Goal: Task Accomplishment & Management: Complete application form

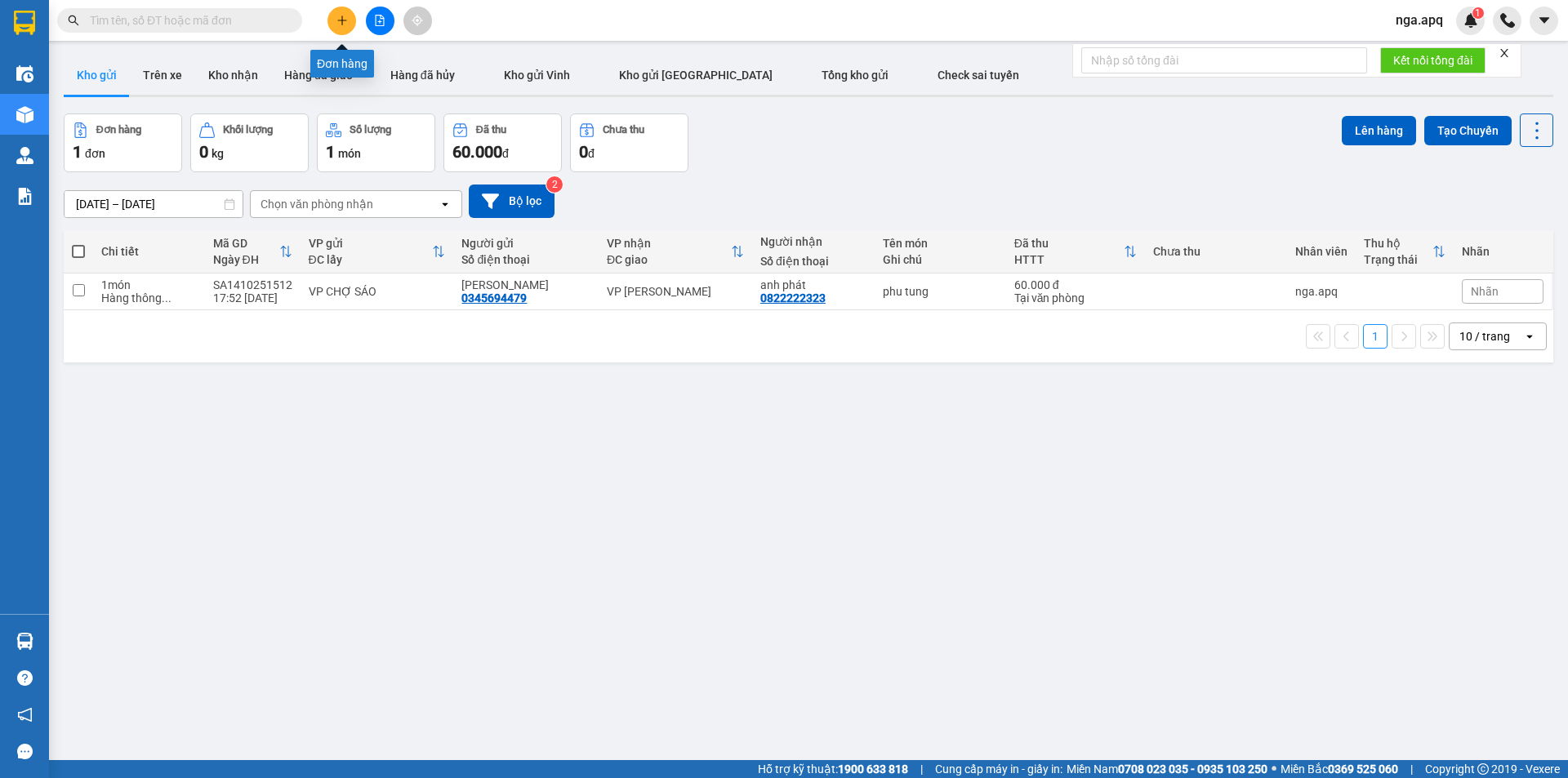
click at [344, 18] on icon "plus" at bounding box center [342, 21] width 12 height 12
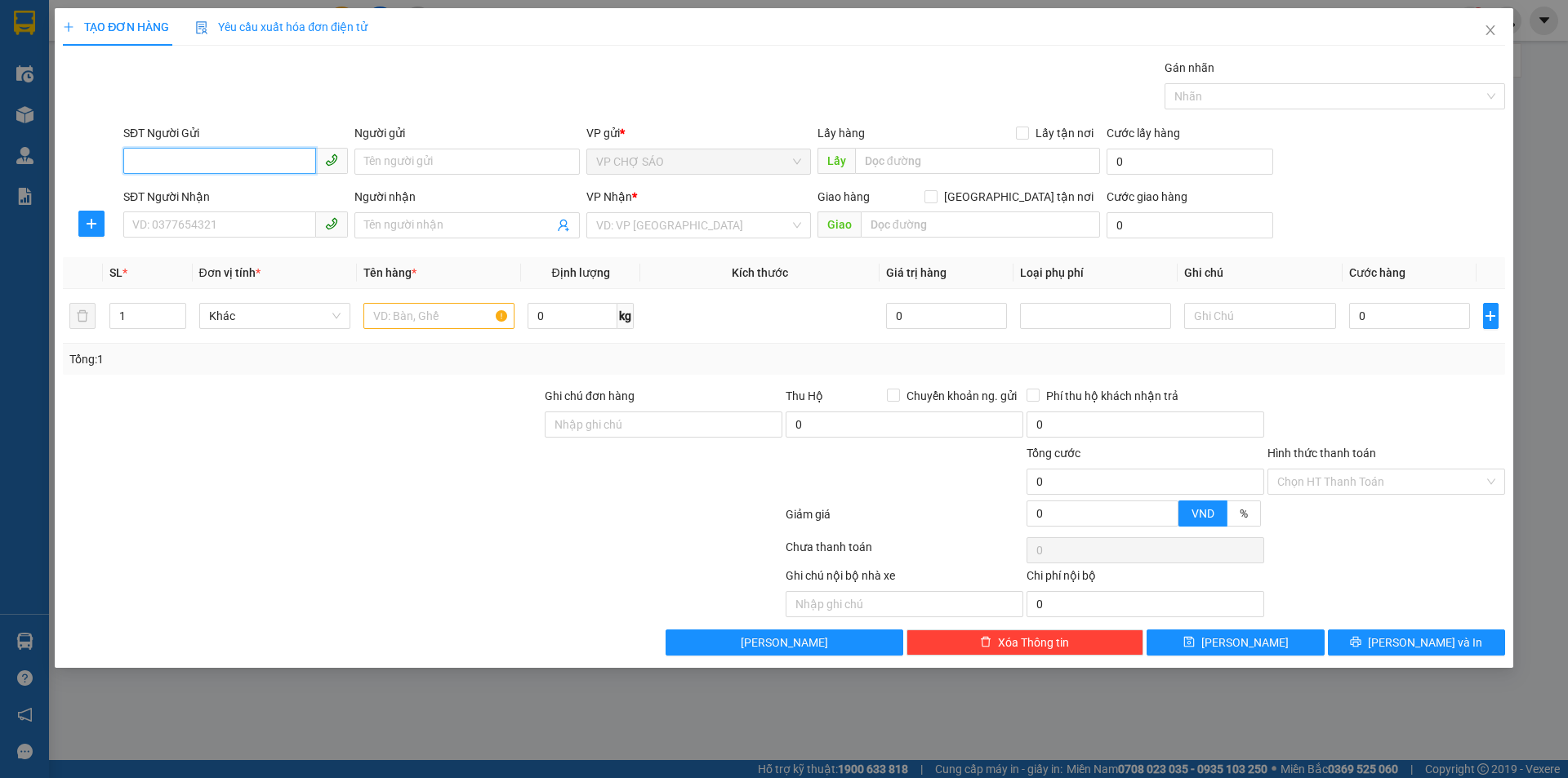
click at [132, 155] on input "SĐT Người Gửi" at bounding box center [219, 161] width 193 height 26
click at [165, 193] on div "0943925678 - a tHỊNH" at bounding box center [235, 195] width 205 height 18
type input "0943925678"
type input "a tHỊNH"
type input "0943925678"
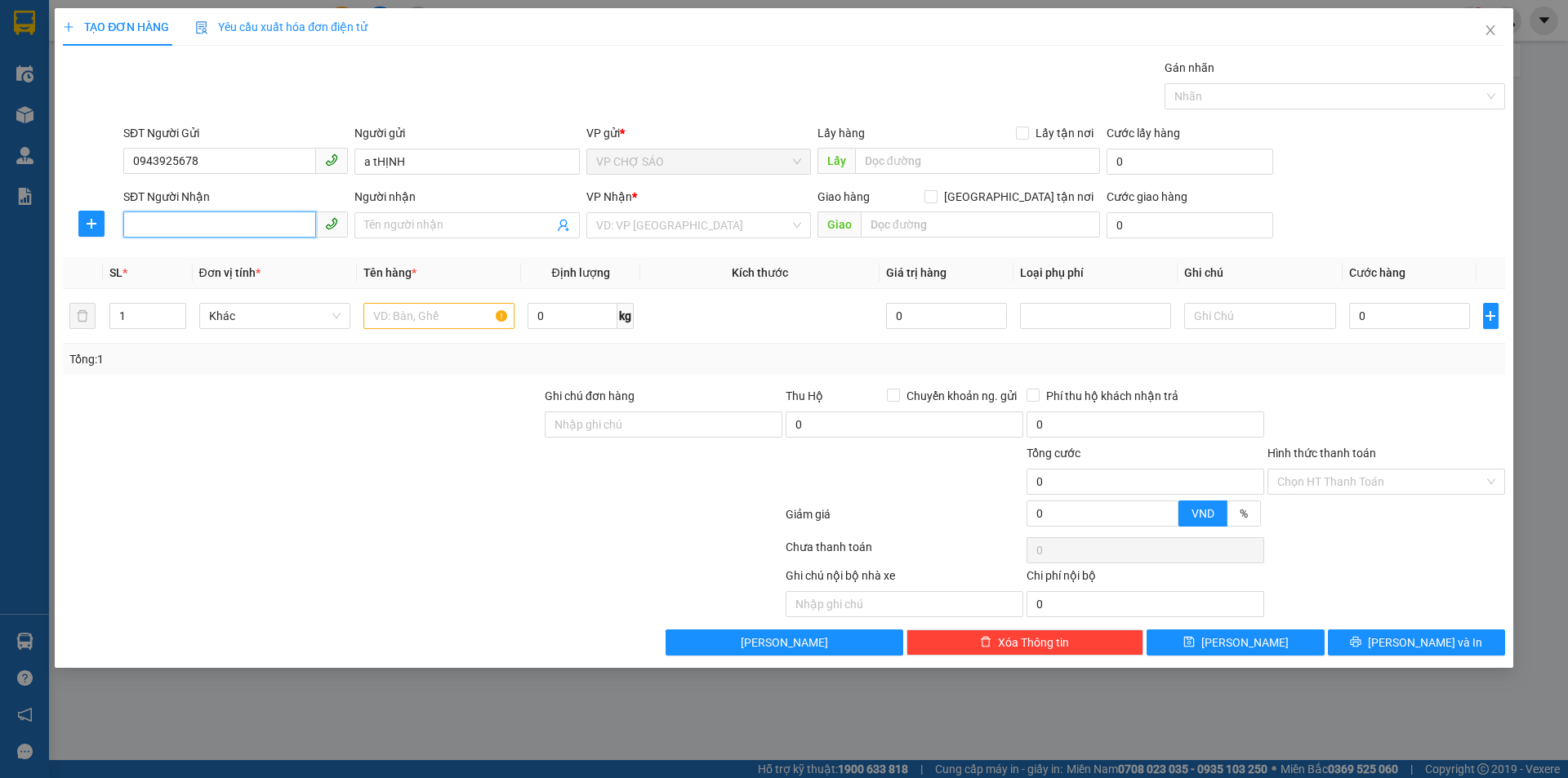
click at [168, 222] on input "SĐT Người Nhận" at bounding box center [219, 224] width 193 height 26
click at [172, 331] on div "0915480693 - a công" at bounding box center [235, 336] width 205 height 18
type input "0915480693"
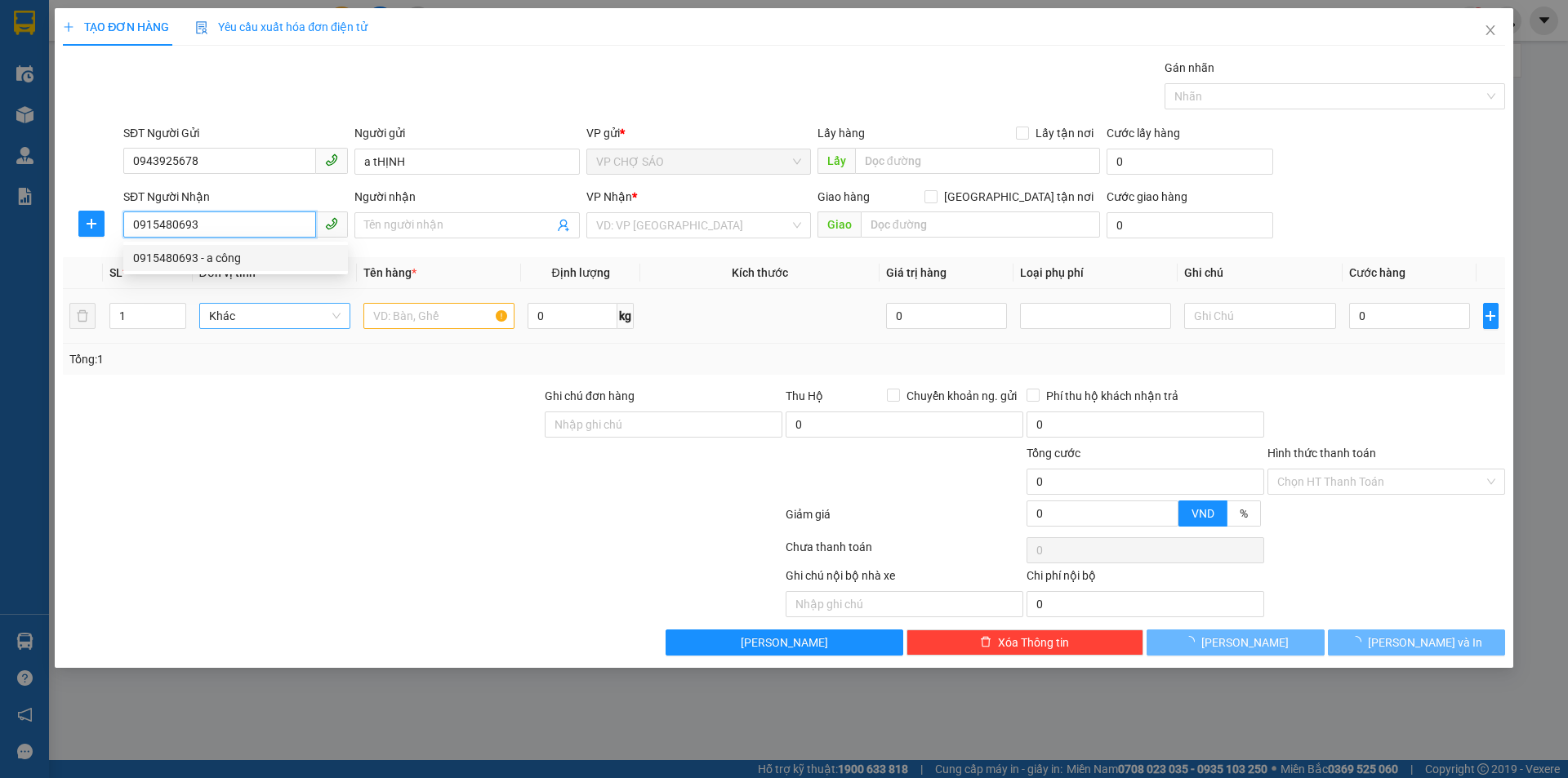
type input "a công"
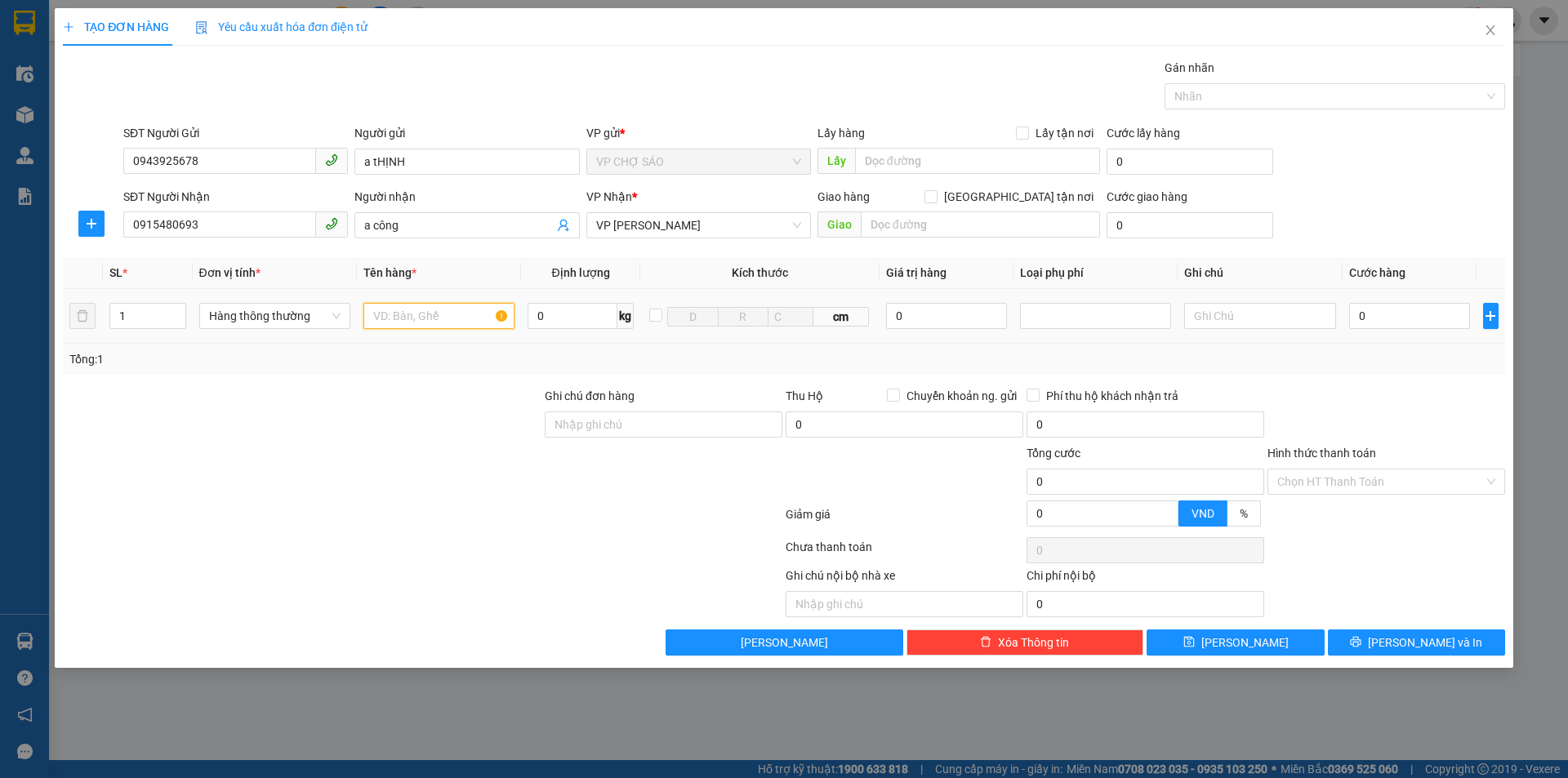
click at [383, 317] on input "text" at bounding box center [439, 316] width 151 height 26
type input "bôt tây"
click at [1369, 322] on input "0" at bounding box center [1409, 316] width 122 height 26
type input "4"
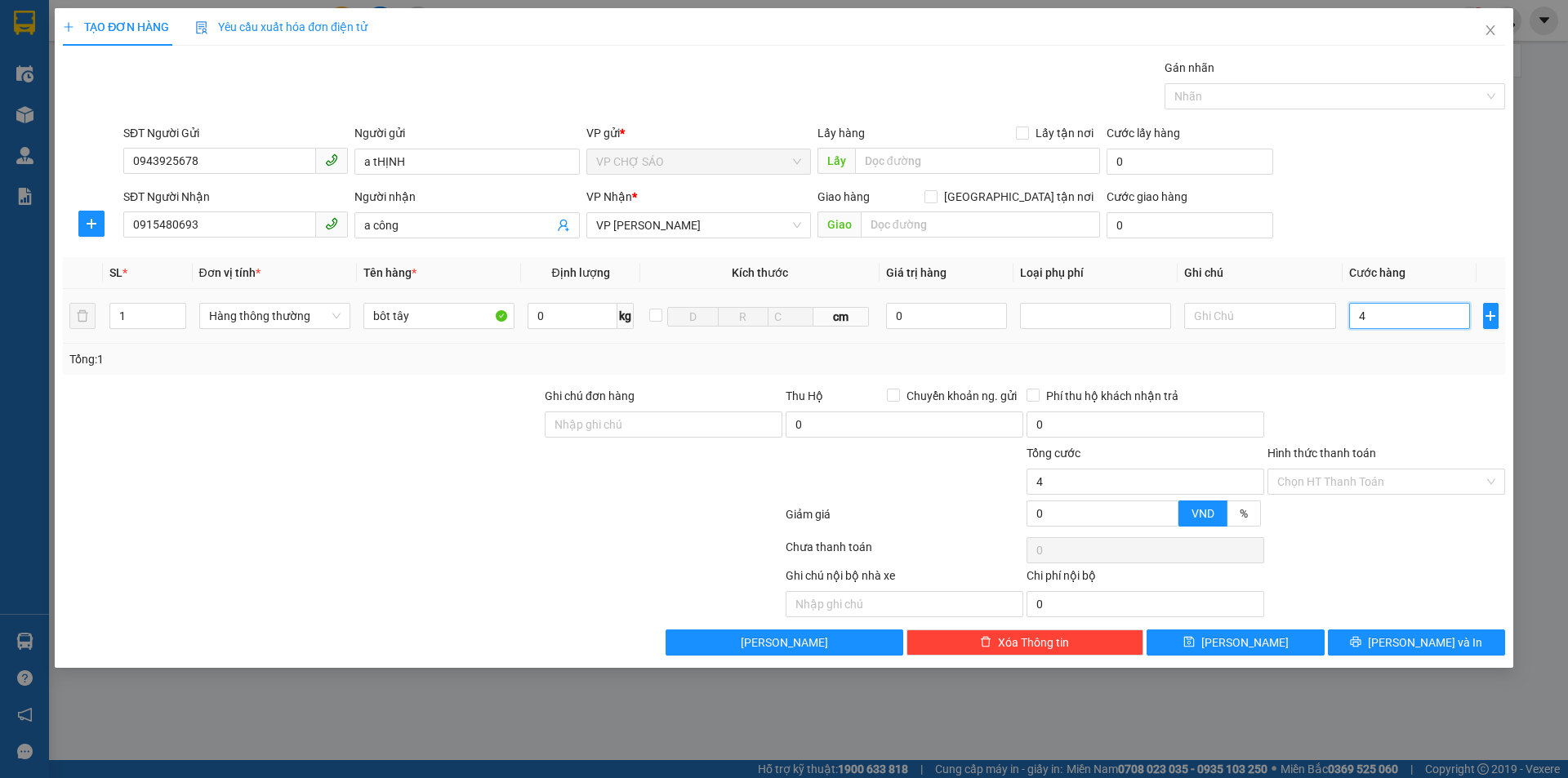
type input "4"
type input "40"
type input "400"
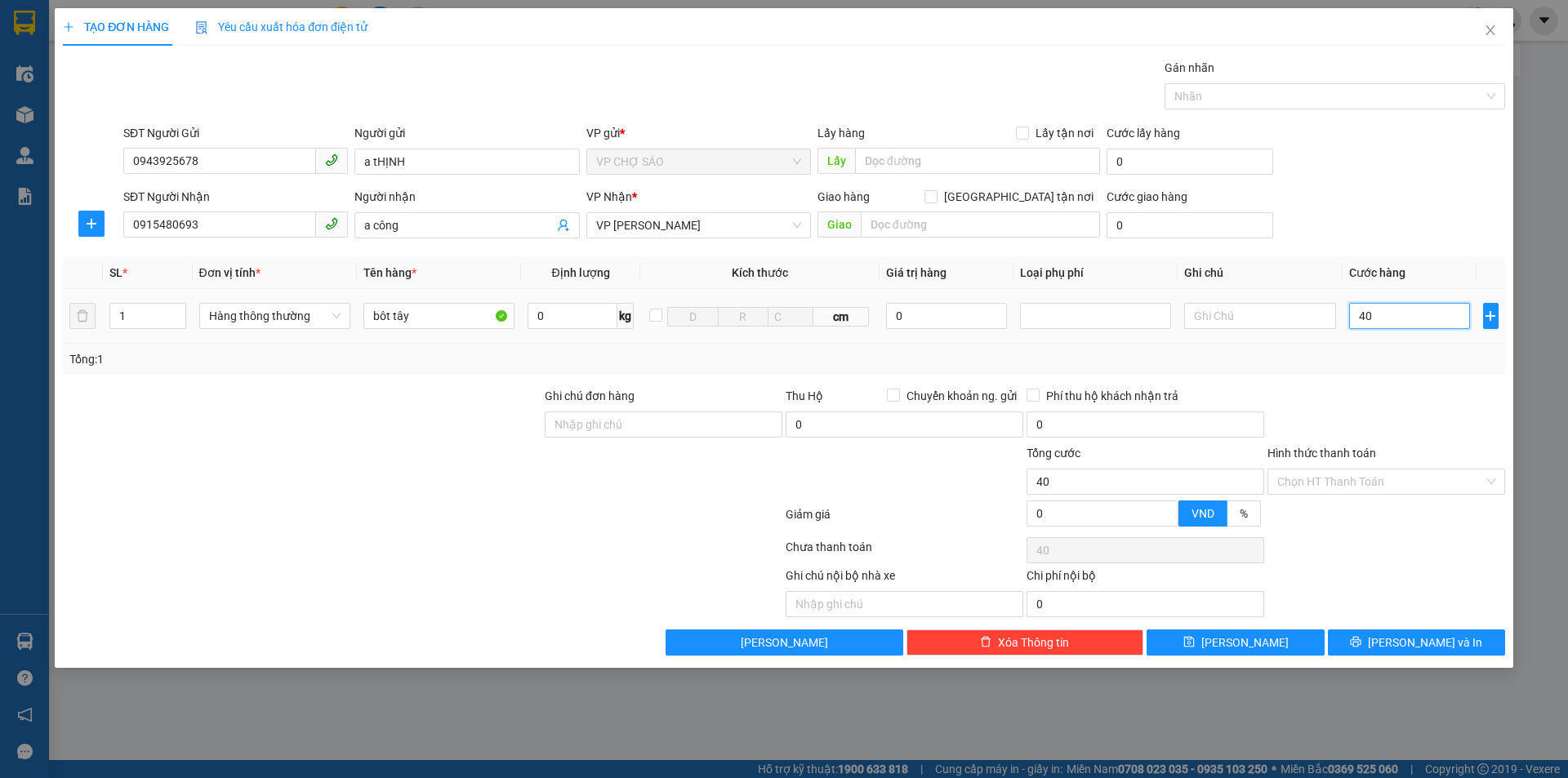
type input "400"
type input "4.000"
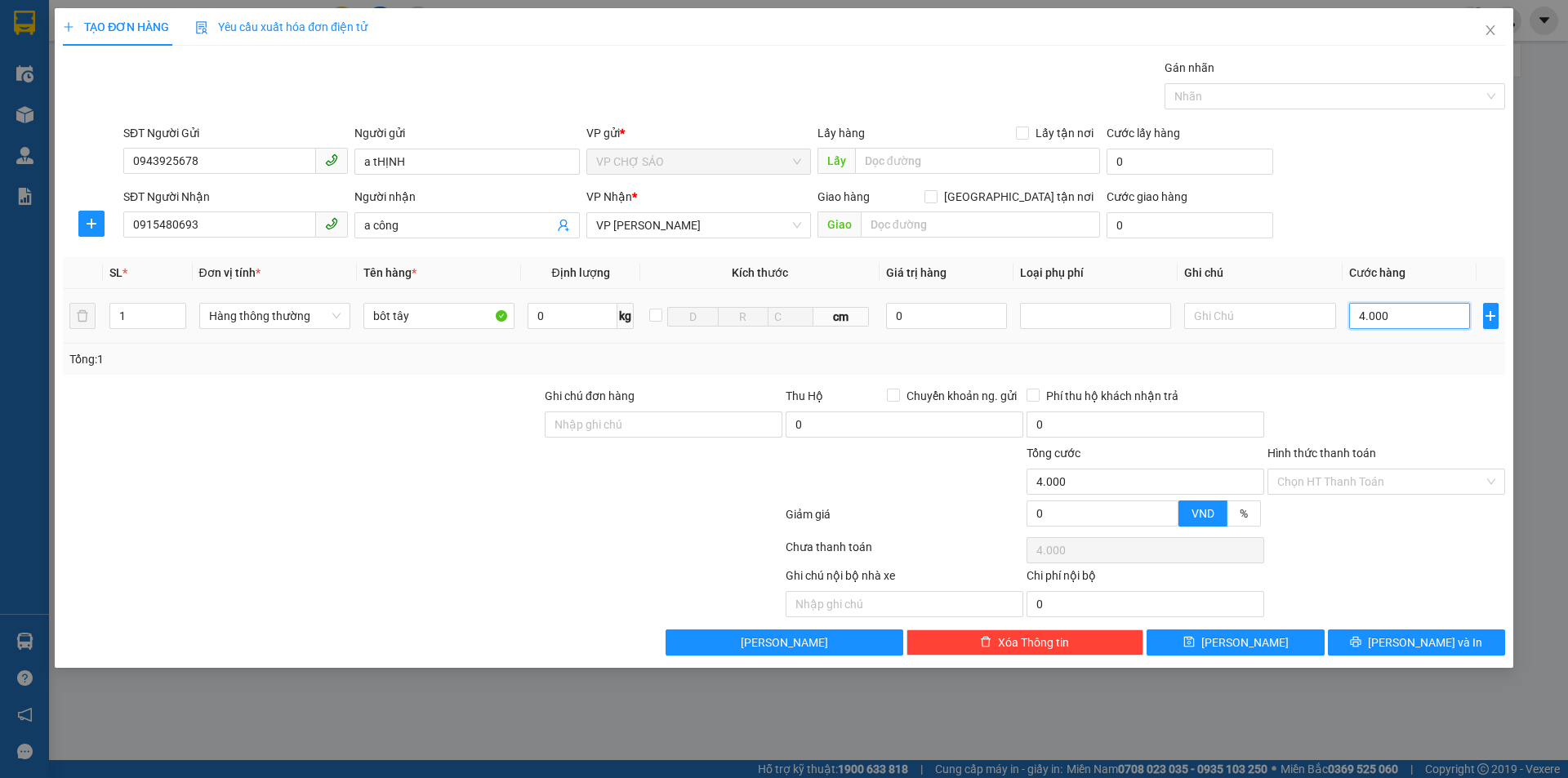
type input "40.000"
click at [1367, 477] on input "Hình thức thanh toán" at bounding box center [1379, 481] width 206 height 25
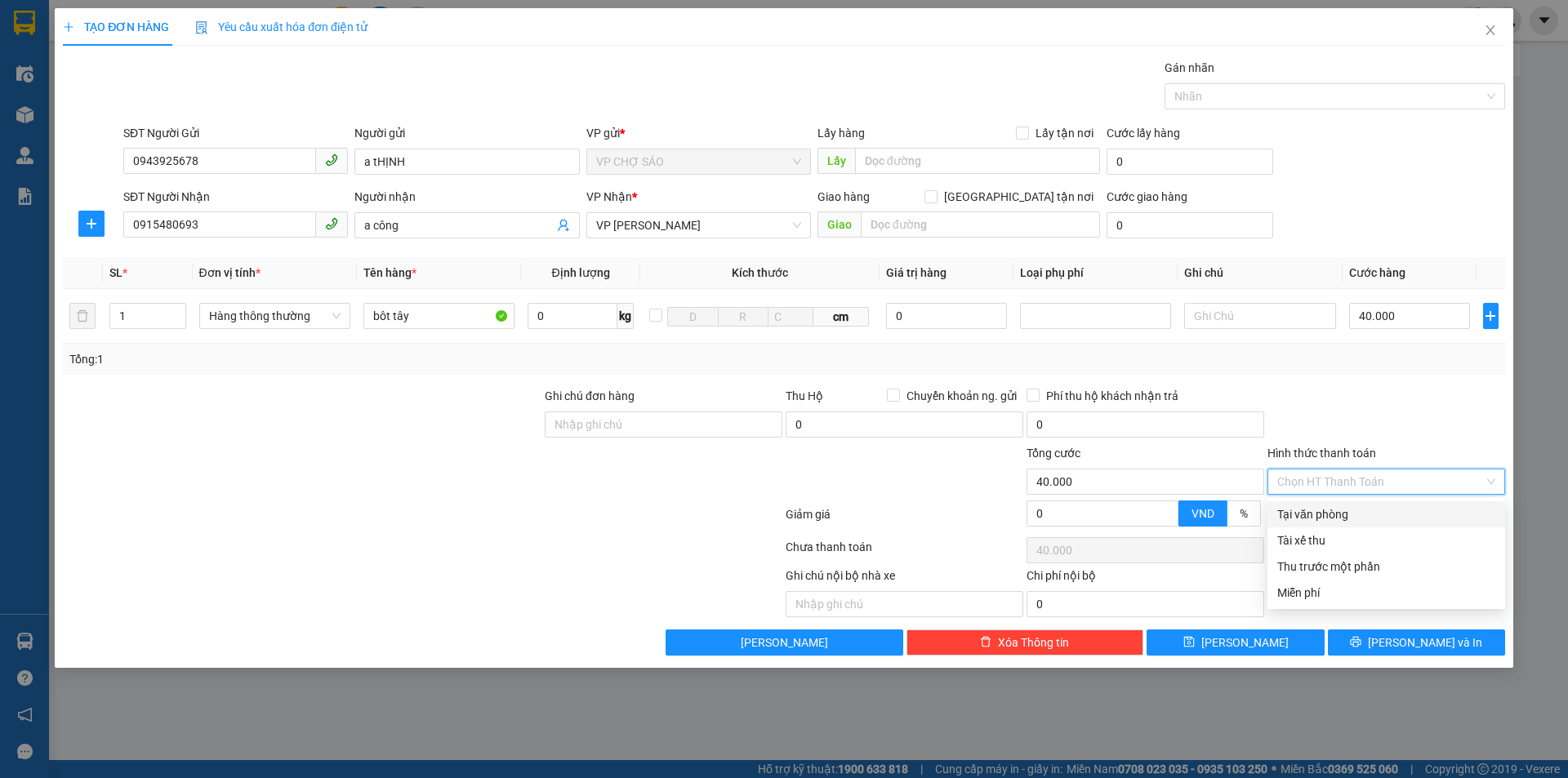
drag, startPoint x: 1347, startPoint y: 517, endPoint x: 1355, endPoint y: 529, distance: 14.4
click at [1353, 528] on div "Tại văn phòng Tài xế thu Thu trước một phần Miễn phí" at bounding box center [1385, 554] width 237 height 105
click at [1335, 525] on div "Tại văn phòng" at bounding box center [1385, 514] width 237 height 26
type input "0"
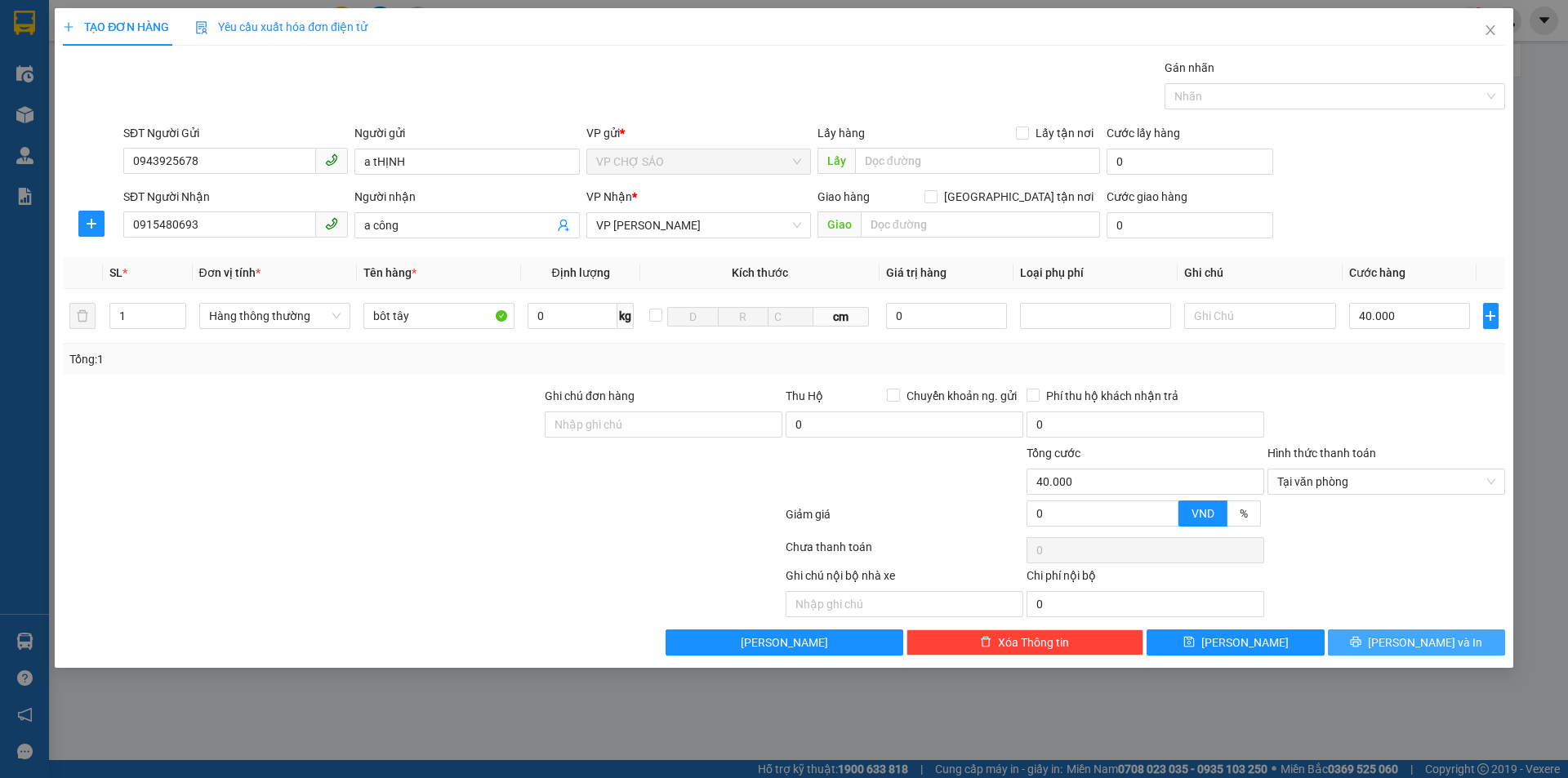
click at [1424, 639] on span "[PERSON_NAME] và In" at bounding box center [1425, 643] width 115 height 18
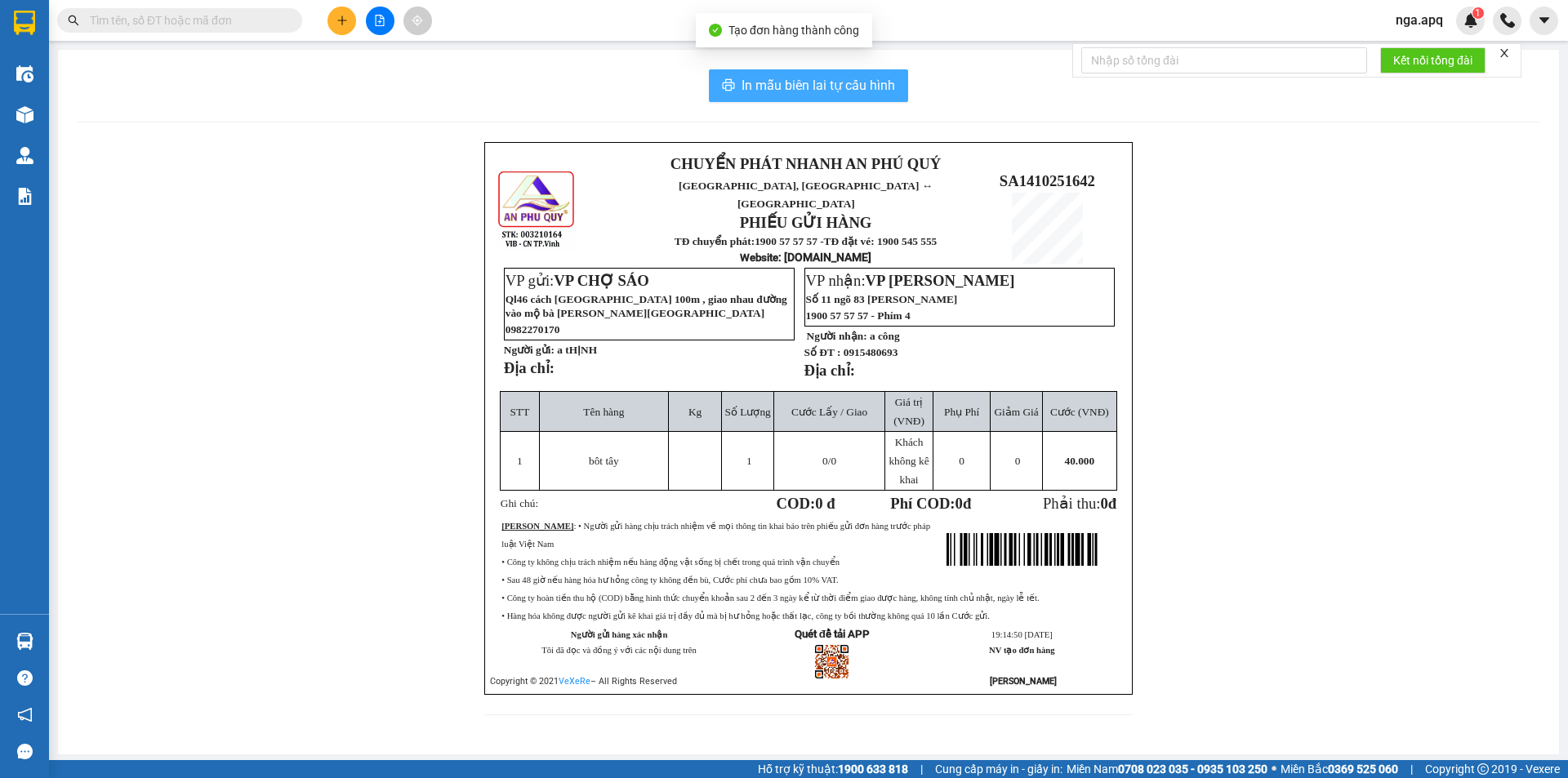
click at [763, 80] on span "In mẫu biên lai tự cấu hình" at bounding box center [817, 85] width 153 height 21
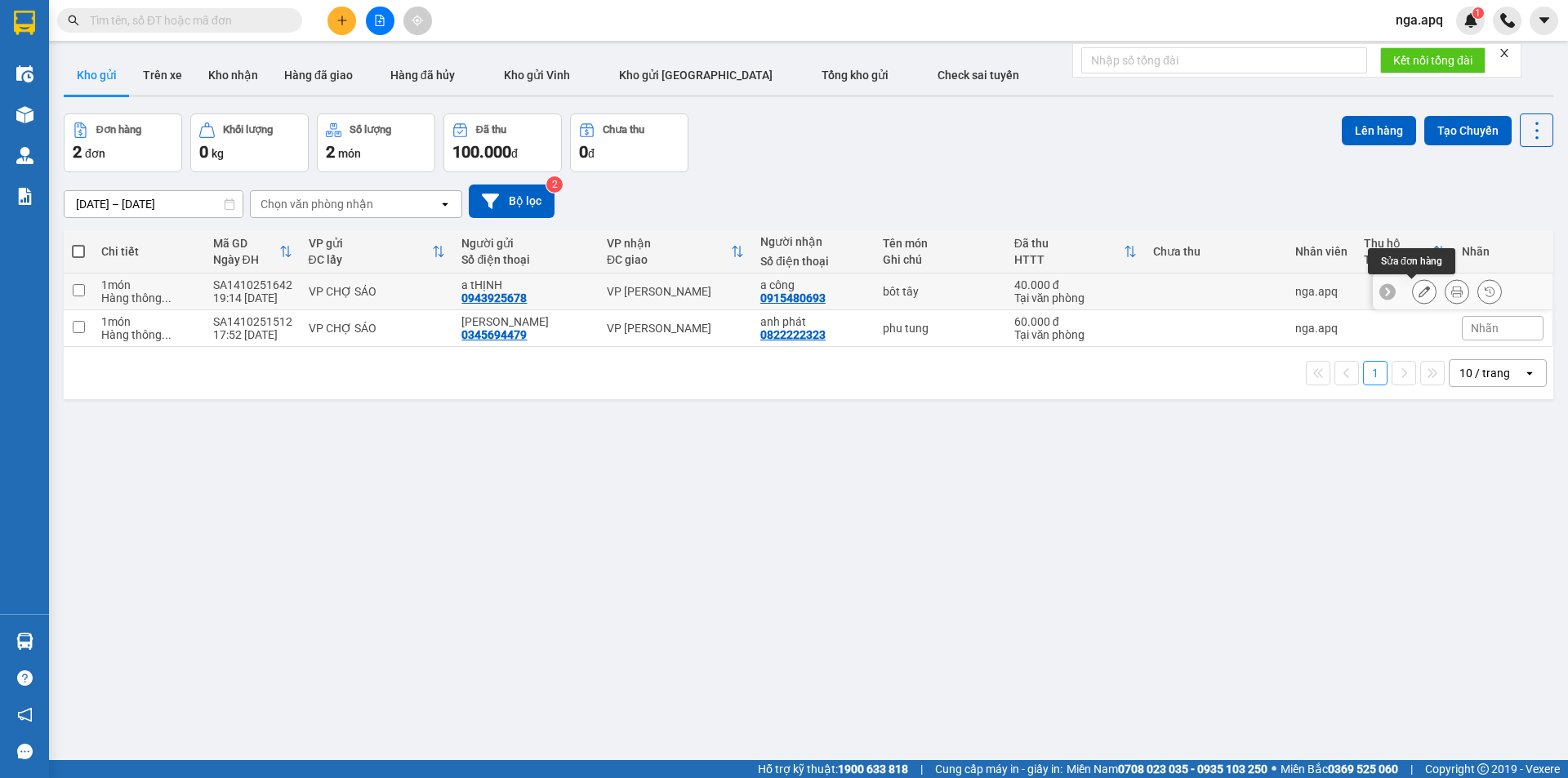
click at [1418, 290] on icon at bounding box center [1424, 292] width 12 height 12
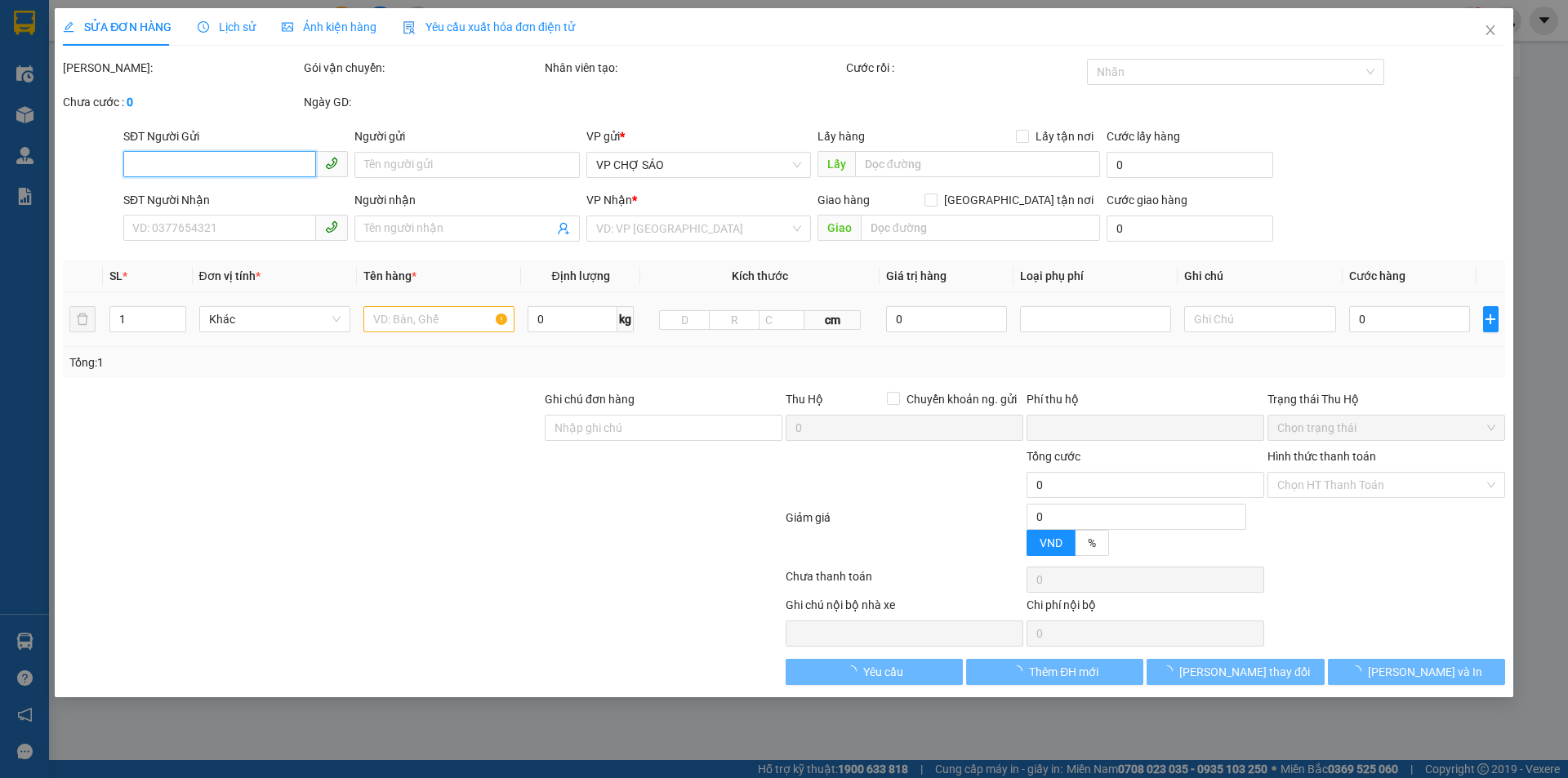
type input "0943925678"
type input "a tHỊNH"
type input "0915480693"
type input "a công"
type input "0"
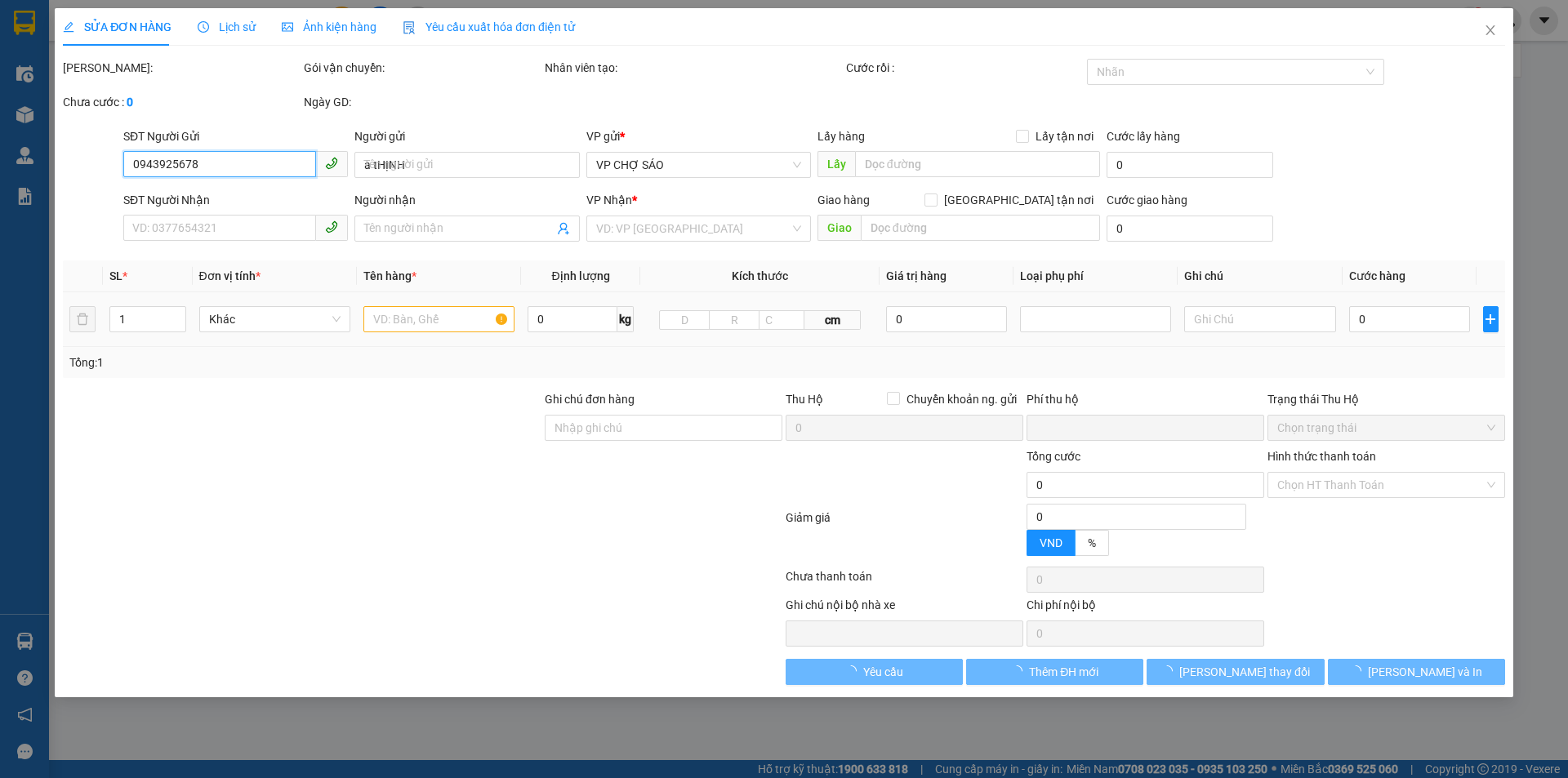
type input "40.000"
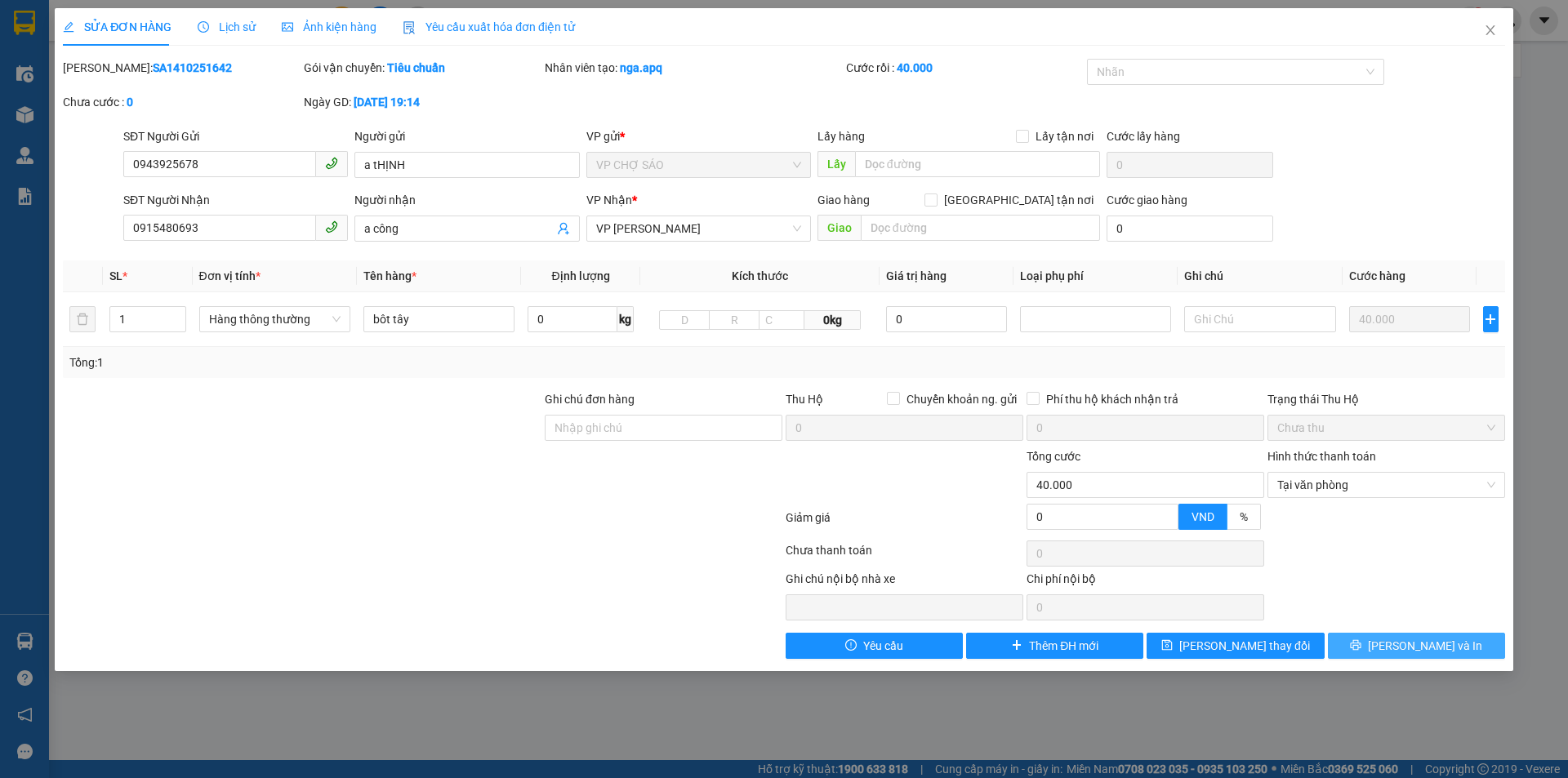
click at [1408, 638] on span "[PERSON_NAME] và In" at bounding box center [1425, 647] width 115 height 18
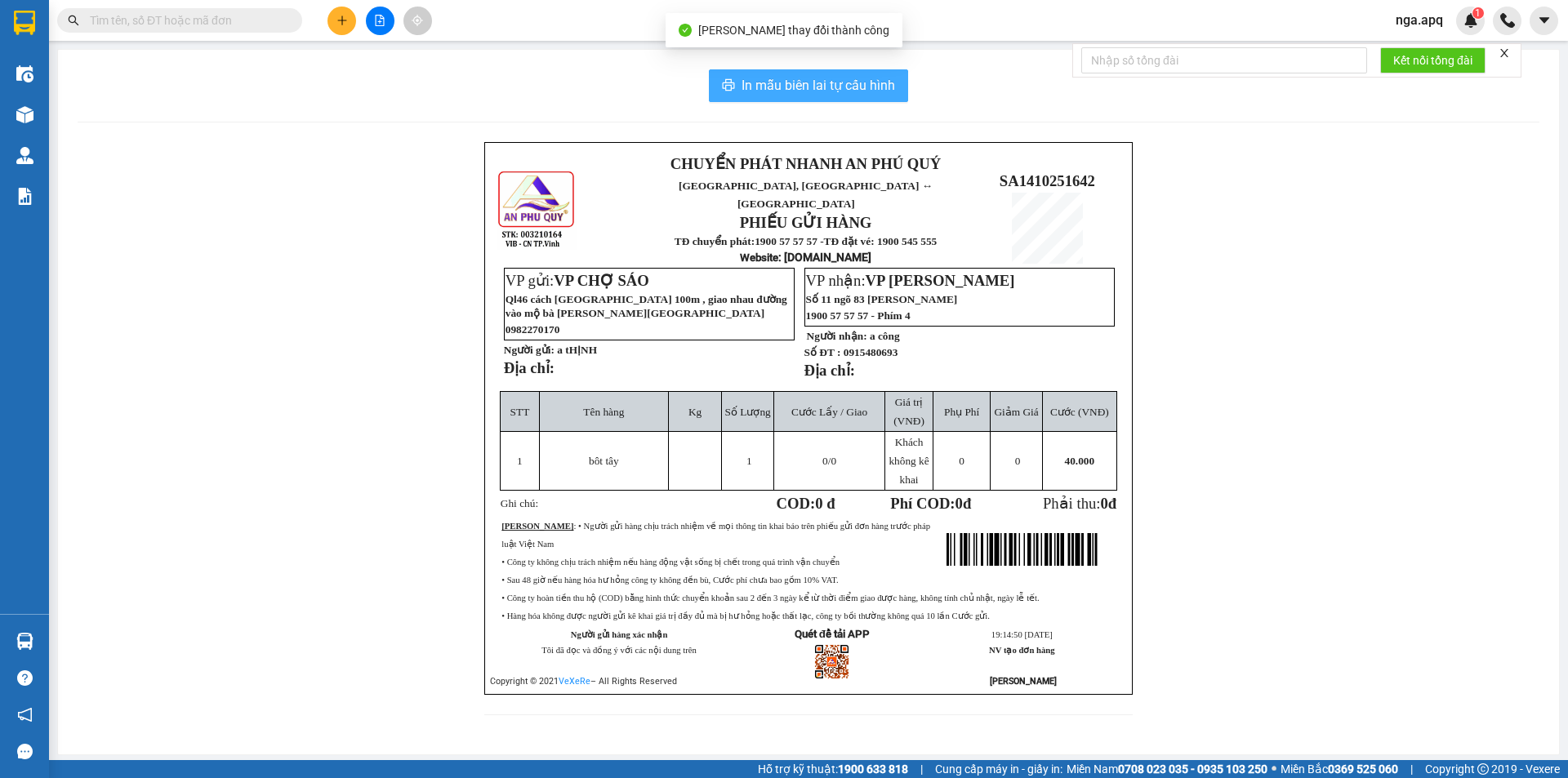
drag, startPoint x: 783, startPoint y: 84, endPoint x: 798, endPoint y: 111, distance: 30.9
click at [794, 101] on button "In mẫu biên lai tự cấu hình" at bounding box center [808, 85] width 200 height 33
